Goal: Check status: Check status

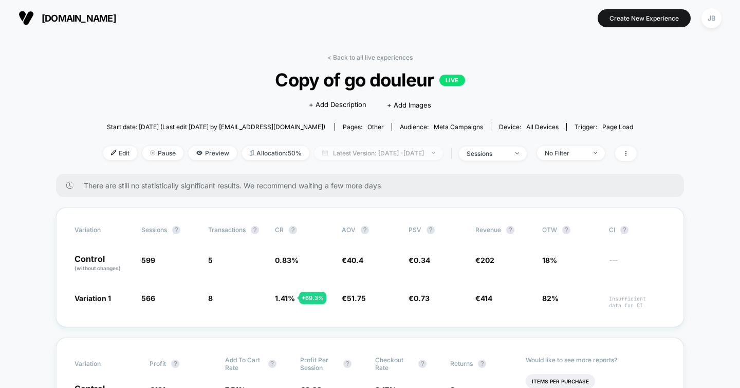
click at [395, 151] on span "Latest Version: [DATE] - [DATE]" at bounding box center [379, 153] width 129 height 14
select select "*"
select select "****"
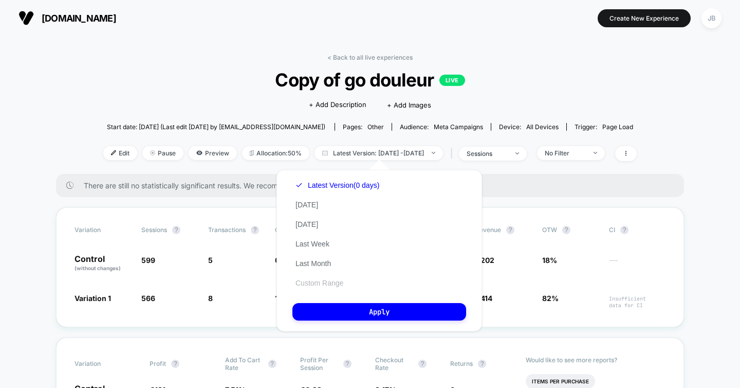
click at [331, 281] on button "Custom Range" at bounding box center [319, 282] width 54 height 9
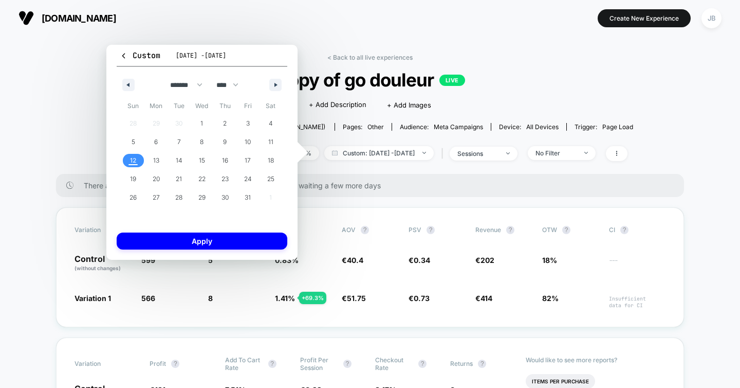
click at [135, 167] on span "12" at bounding box center [133, 160] width 6 height 19
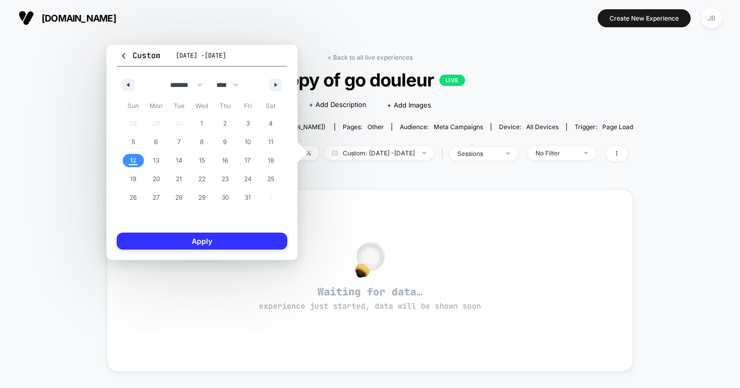
click at [157, 240] on button "Apply" at bounding box center [202, 240] width 171 height 17
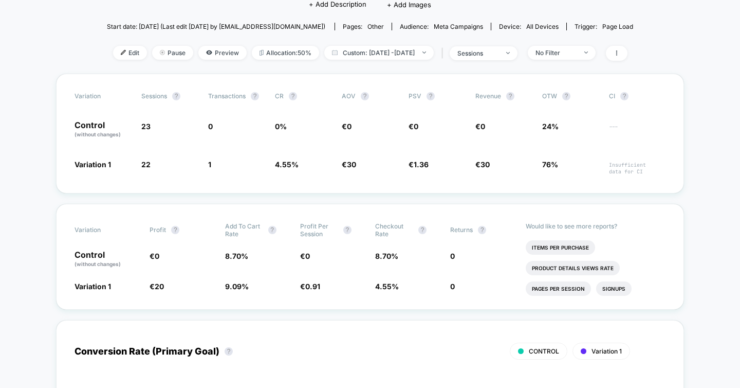
scroll to position [103, 0]
